Goal: Check status: Check status

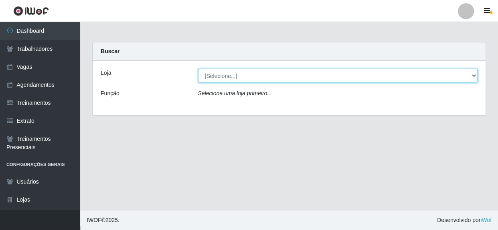
click at [236, 74] on select "[Selecione...] Rede Compras - CD Logistica" at bounding box center [338, 76] width 280 height 14
select select "429"
click at [198, 69] on select "[Selecione...] Rede Compras - CD Logistica" at bounding box center [338, 76] width 280 height 14
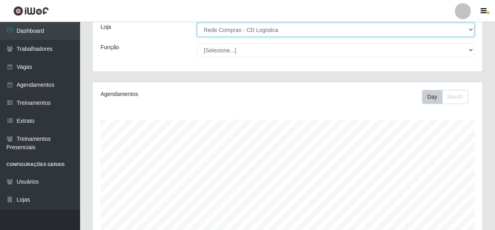
scroll to position [36, 0]
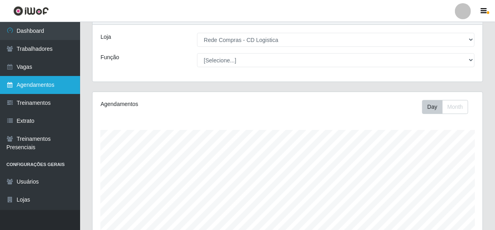
click at [40, 87] on link "Agendamentos" at bounding box center [40, 85] width 80 height 18
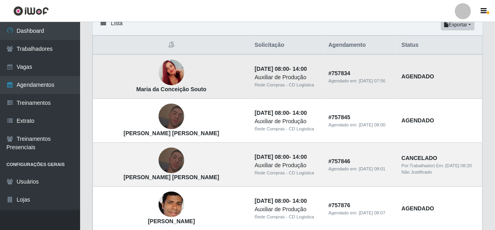
scroll to position [73, 0]
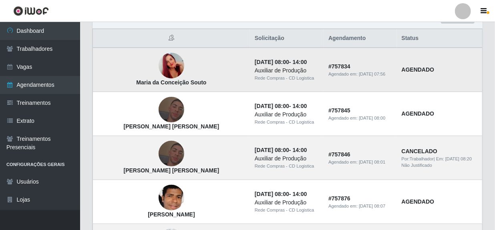
click at [159, 65] on img at bounding box center [172, 66] width 26 height 46
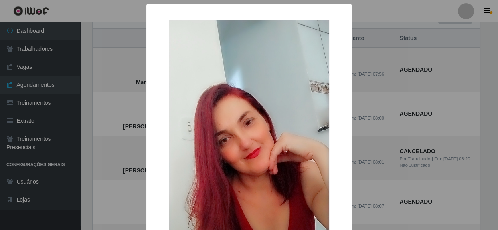
click at [363, 97] on div "× [PERSON_NAME] [PERSON_NAME] OK Cancel" at bounding box center [249, 115] width 498 height 230
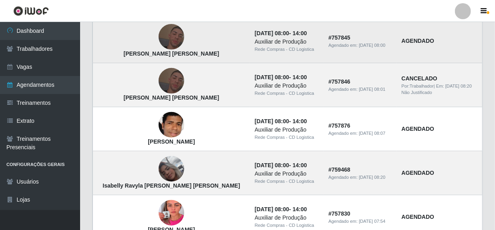
scroll to position [182, 0]
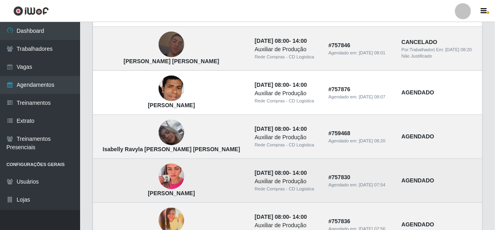
click at [159, 176] on img at bounding box center [172, 177] width 26 height 46
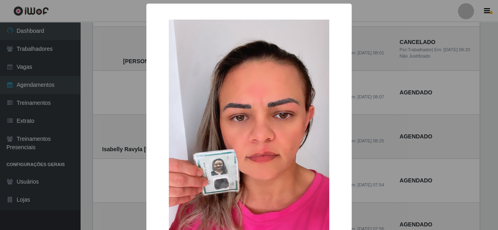
click at [388, 151] on div "× [PERSON_NAME] OK Cancel" at bounding box center [249, 115] width 498 height 230
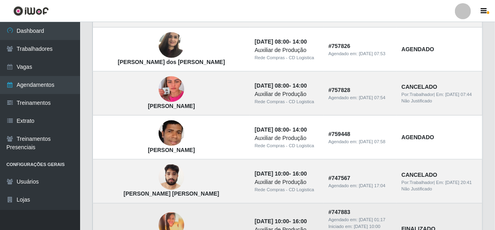
scroll to position [473, 0]
